Goal: Find specific page/section: Find specific page/section

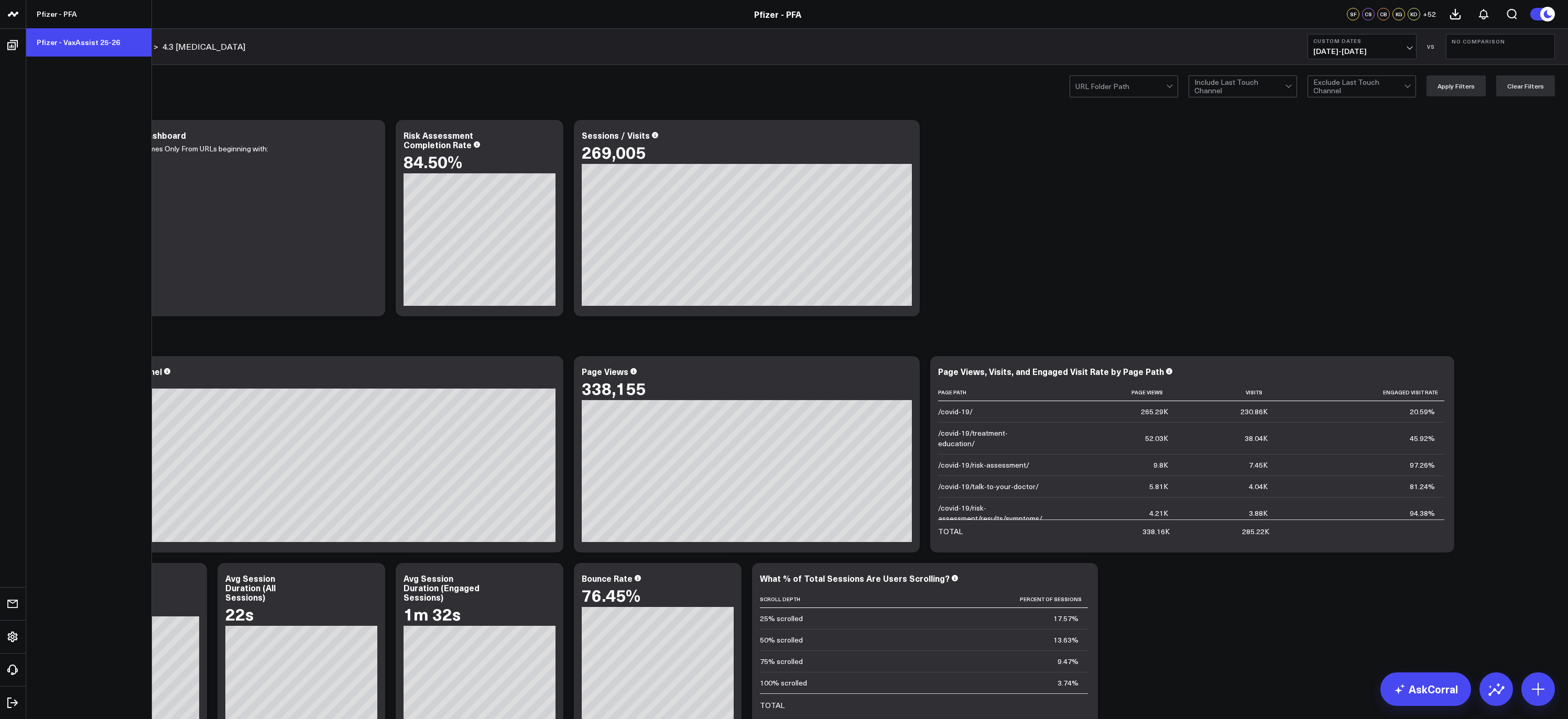
click at [61, 36] on link "Pfizer - VaxAssist 25-26" at bounding box center [89, 42] width 125 height 28
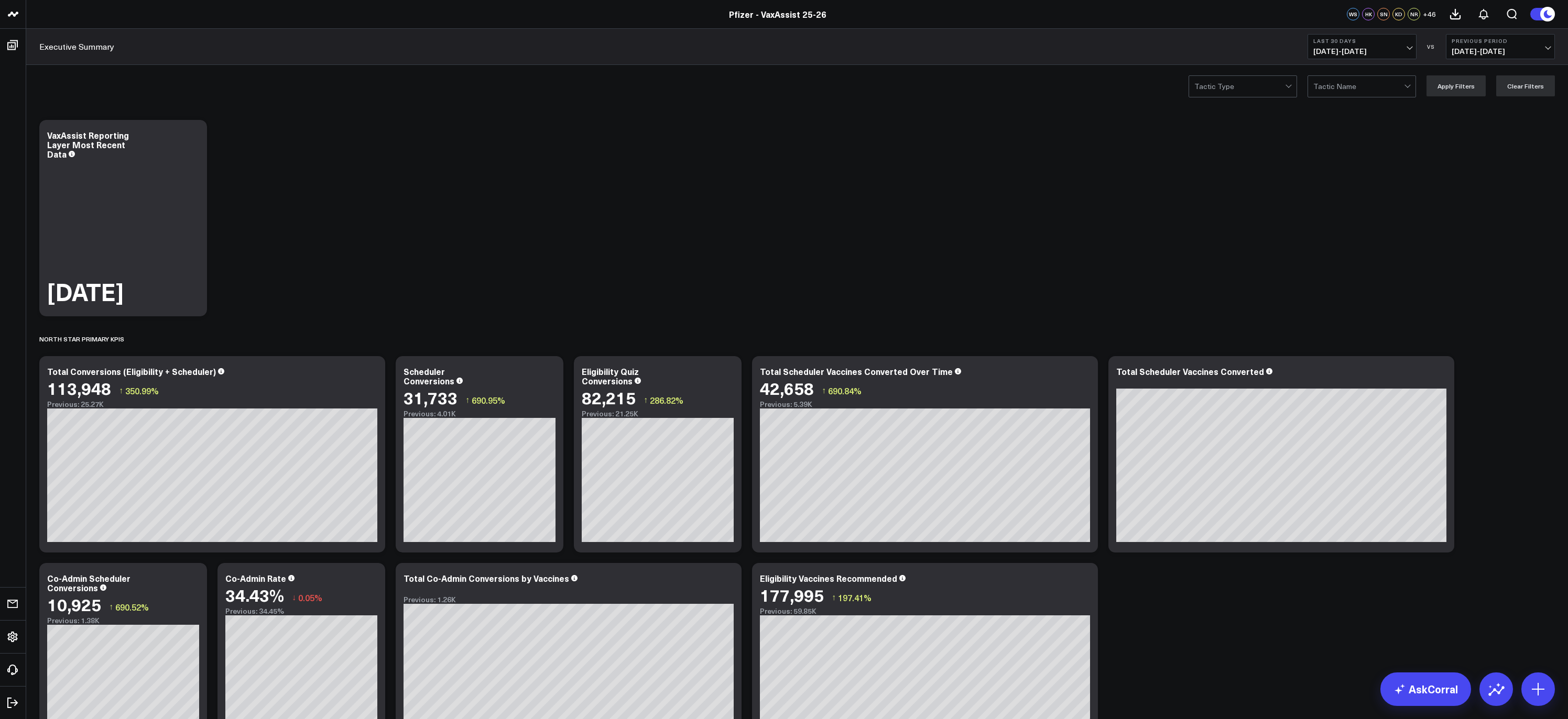
click at [1407, 55] on button "Last 30 Days 09/01/25 - 09/30/25" at bounding box center [1362, 46] width 109 height 25
click at [1332, 338] on link "Custom Dates" at bounding box center [1362, 335] width 108 height 20
select select "9"
select select "2025"
click at [1441, 75] on button "button" at bounding box center [1443, 75] width 10 height 13
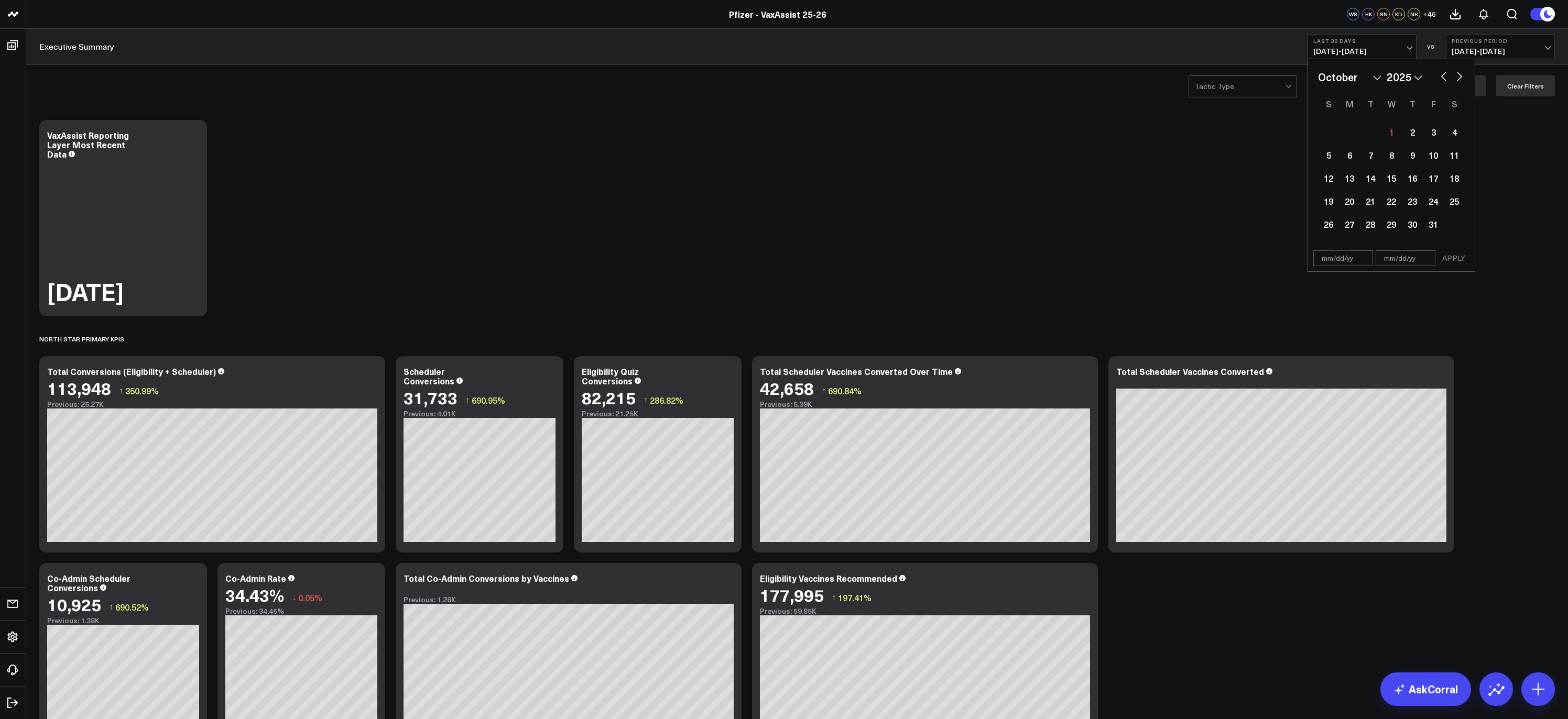
select select "8"
select select "2025"
click at [1415, 183] on div "18" at bounding box center [1412, 178] width 21 height 21
type input "09/18/25"
select select "8"
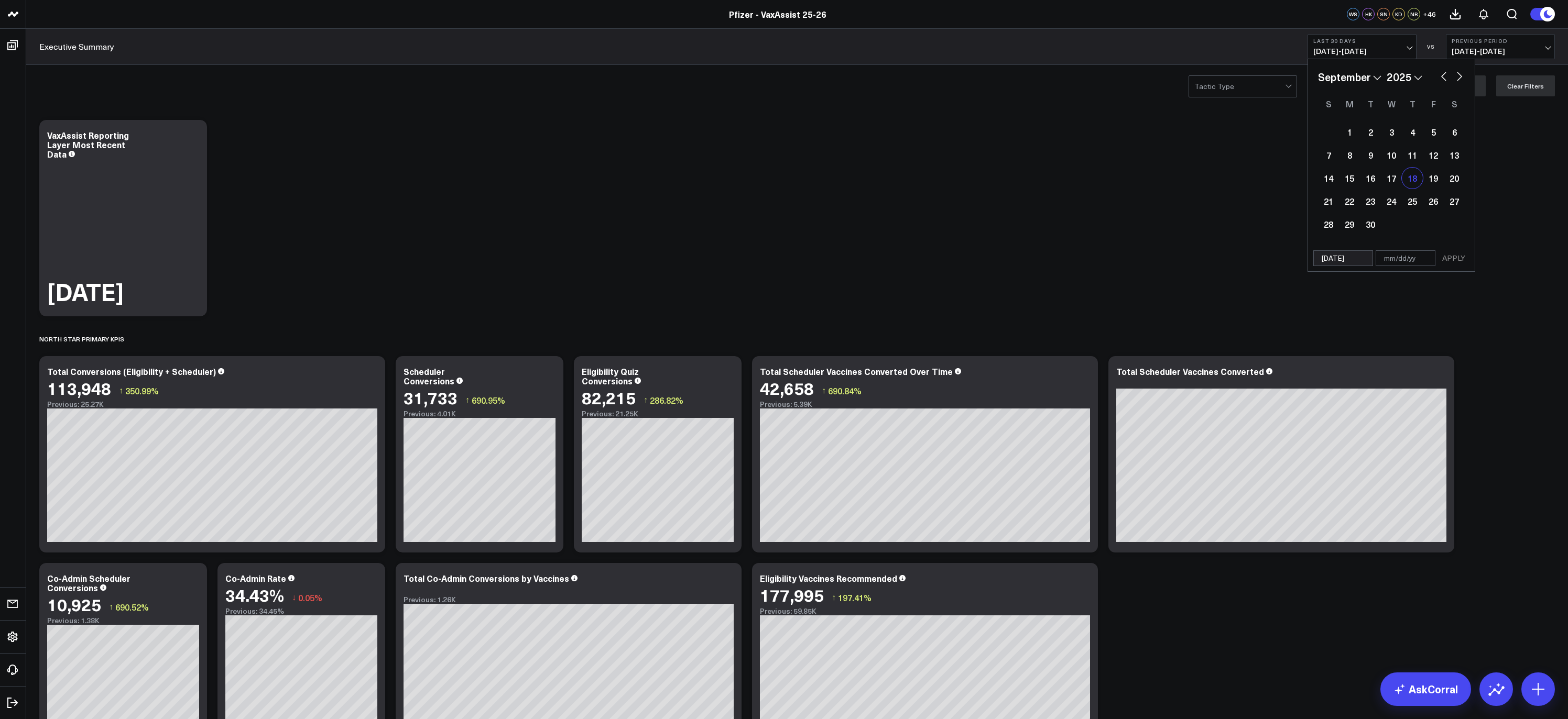
select select "2025"
click at [1384, 201] on div "24" at bounding box center [1391, 201] width 21 height 21
type input "09/24/25"
select select "8"
select select "2025"
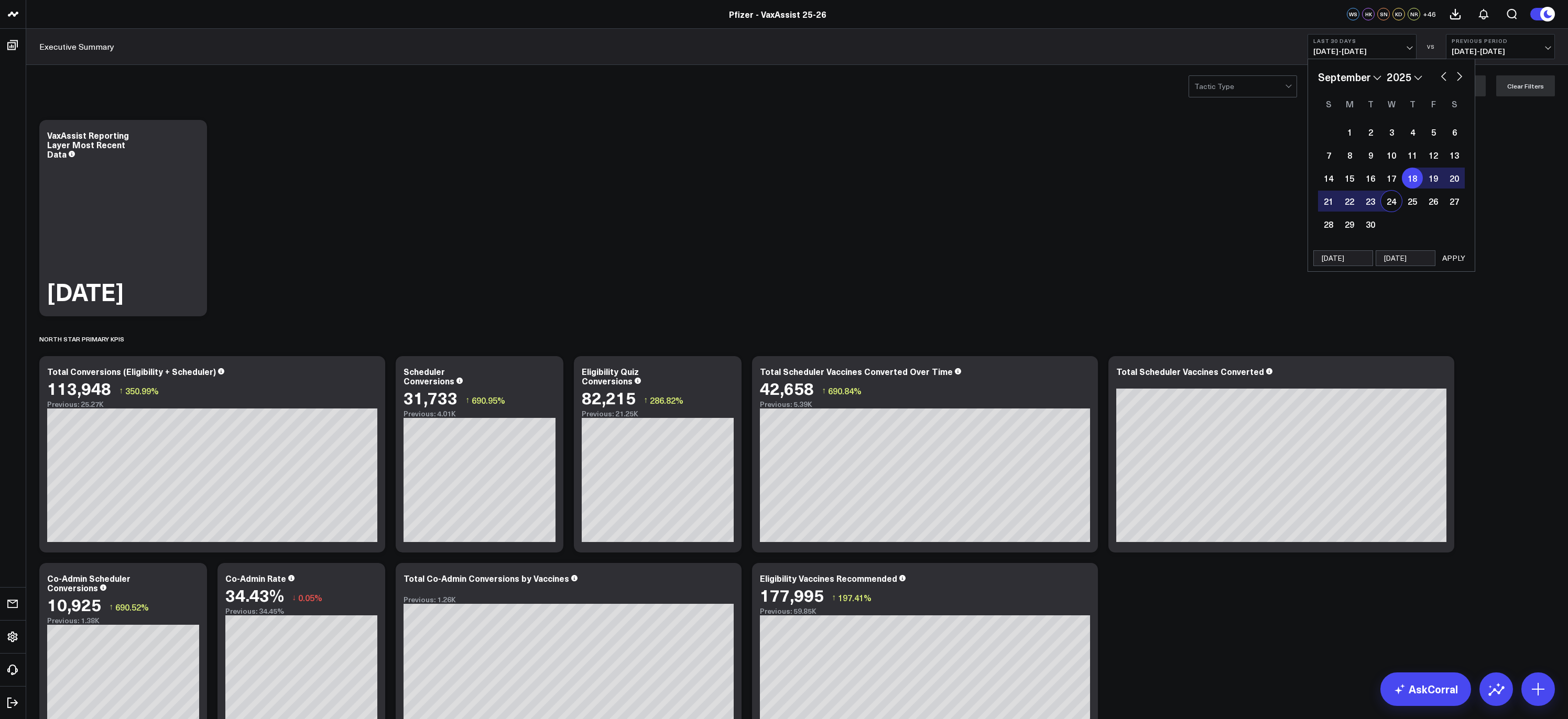
click at [1449, 255] on button "APPLY" at bounding box center [1454, 259] width 32 height 16
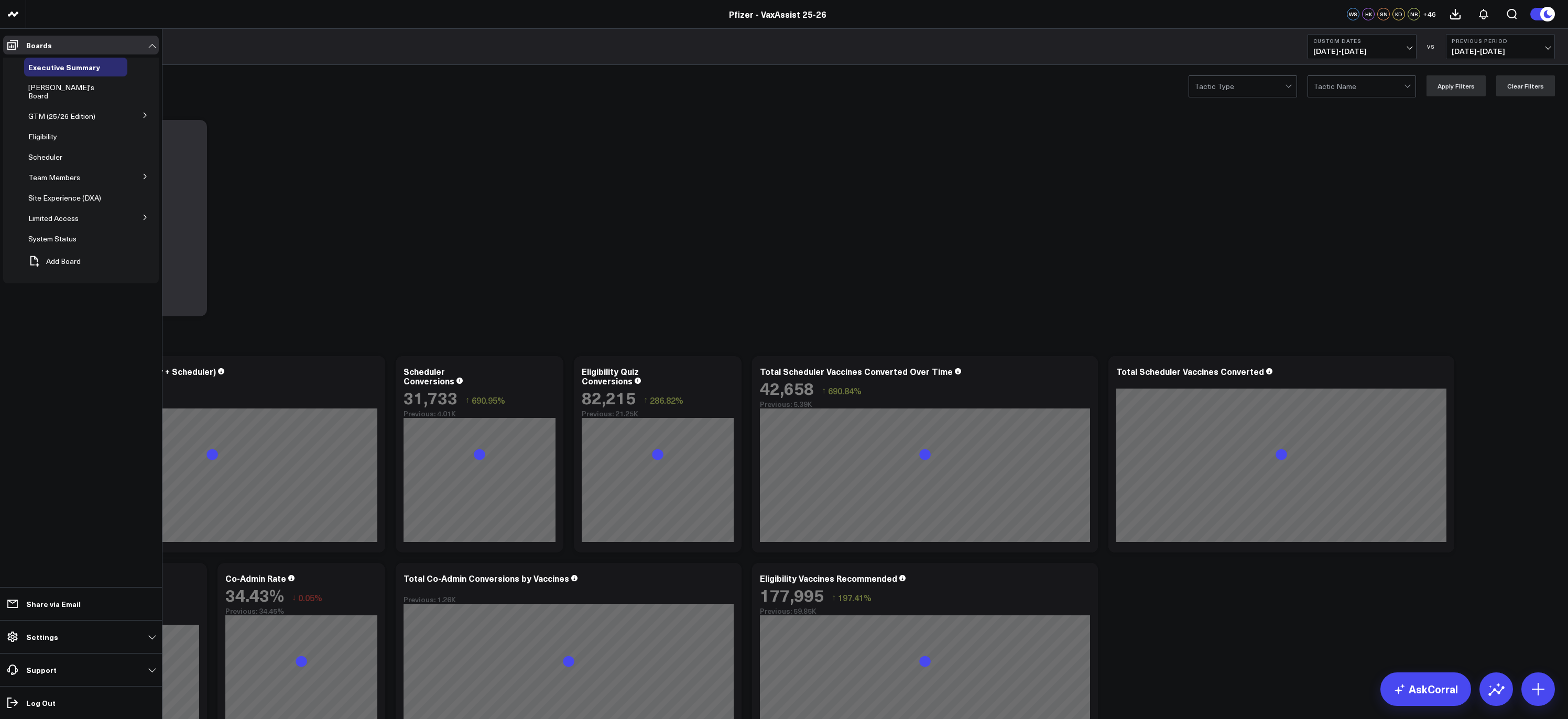
click at [139, 168] on button at bounding box center [145, 176] width 27 height 16
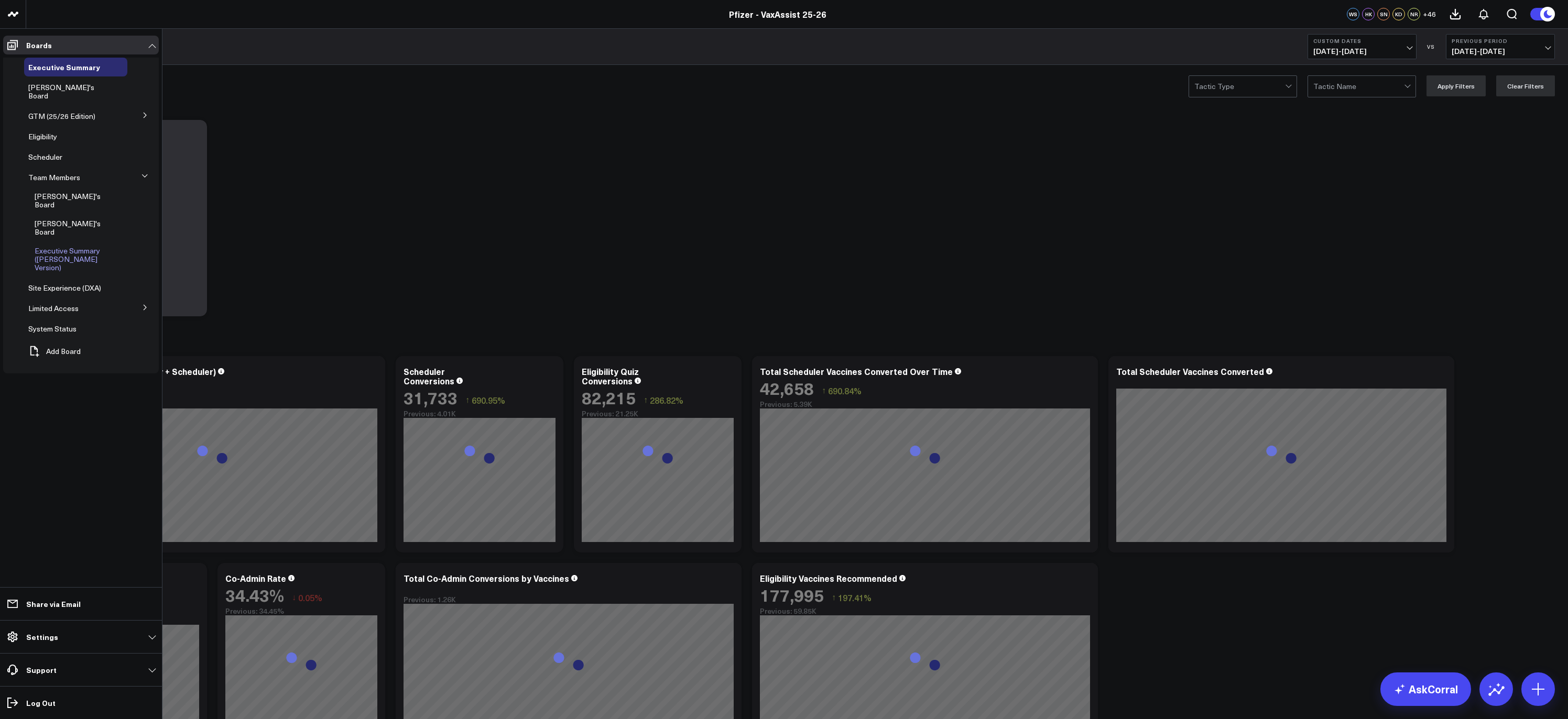
click at [81, 246] on span "Executive Summary (Surina's Version)" at bounding box center [68, 259] width 66 height 27
